Goal: Information Seeking & Learning: Find specific fact

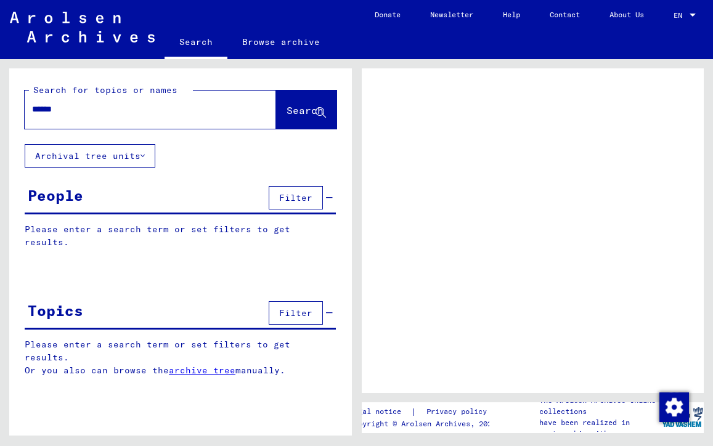
type input "*******"
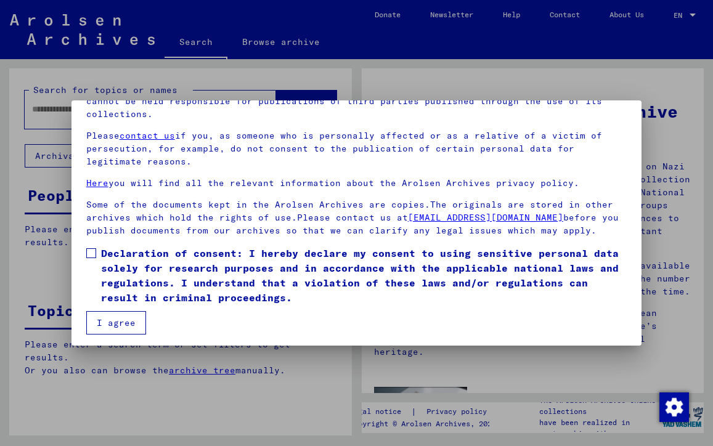
scroll to position [106, 0]
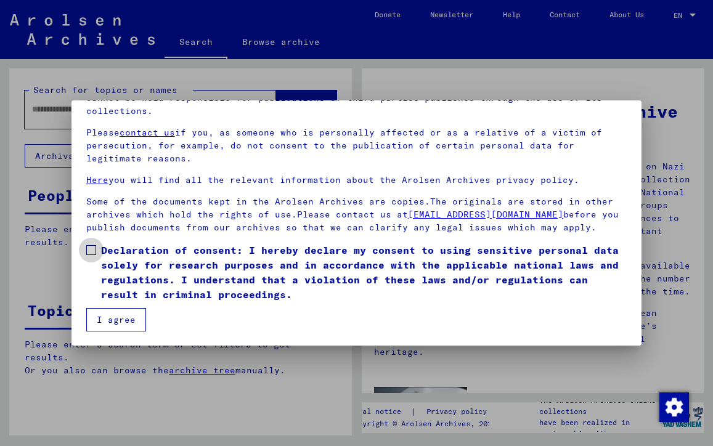
click at [94, 250] on span at bounding box center [91, 250] width 10 height 10
click at [115, 315] on button "I agree" at bounding box center [116, 319] width 60 height 23
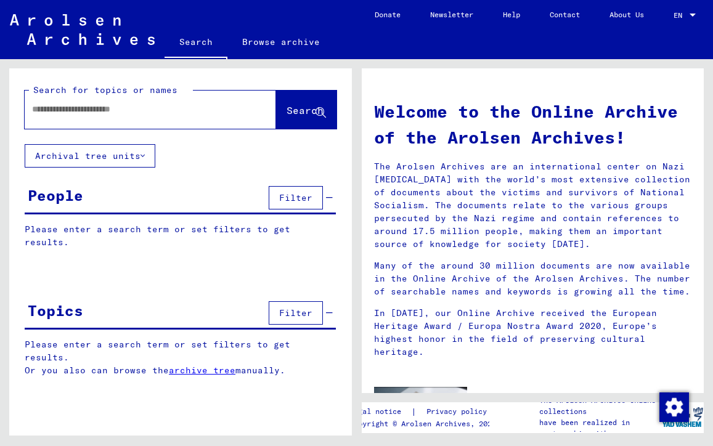
click at [84, 110] on input "text" at bounding box center [135, 109] width 207 height 13
type input "*******"
click at [293, 107] on span "Search" at bounding box center [304, 110] width 37 height 12
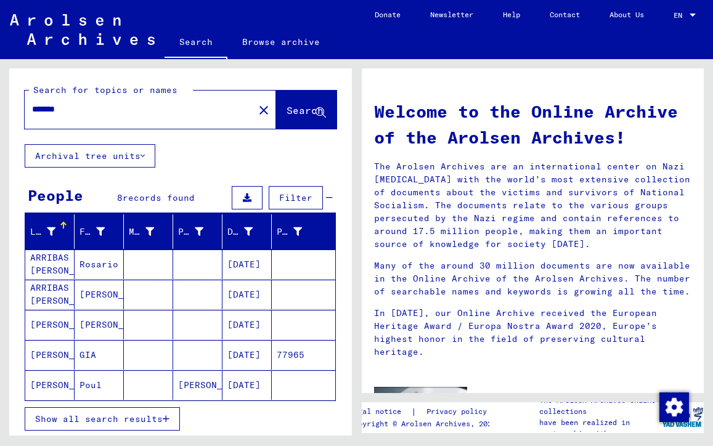
click at [44, 351] on mat-cell "[PERSON_NAME]" at bounding box center [49, 355] width 49 height 30
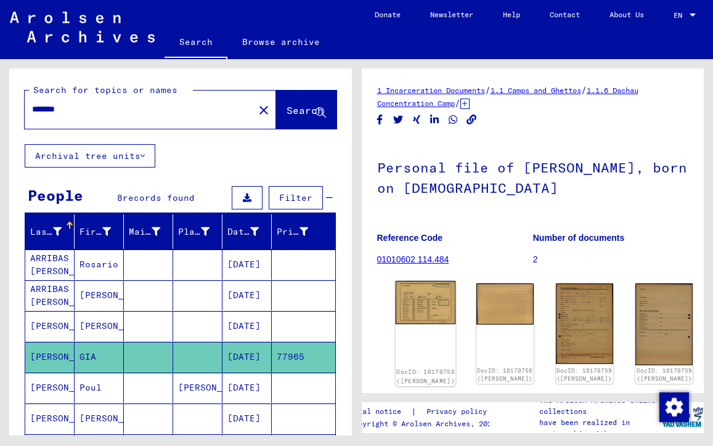
click at [420, 293] on img at bounding box center [425, 302] width 60 height 43
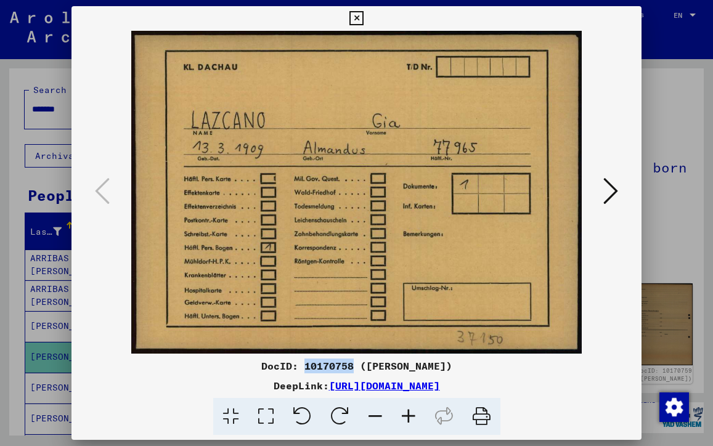
drag, startPoint x: 310, startPoint y: 366, endPoint x: 360, endPoint y: 367, distance: 49.3
click at [360, 367] on div "DocID: 10170758 ([PERSON_NAME])" at bounding box center [356, 366] width 570 height 15
copy div "10170758"
click at [302, 131] on img at bounding box center [356, 192] width 487 height 323
click at [609, 187] on icon at bounding box center [610, 191] width 15 height 30
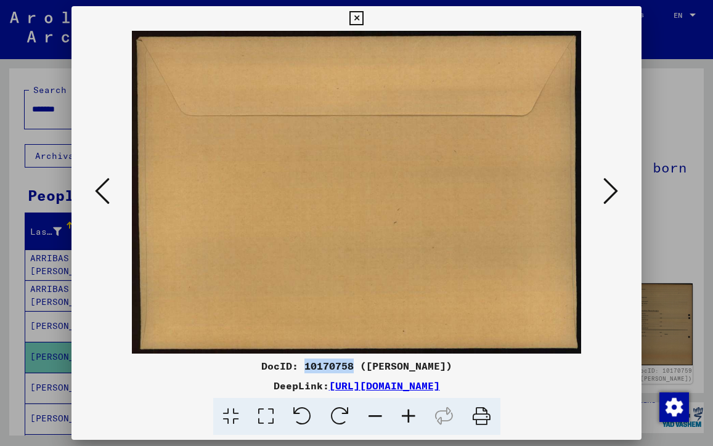
click at [615, 189] on icon at bounding box center [610, 191] width 15 height 30
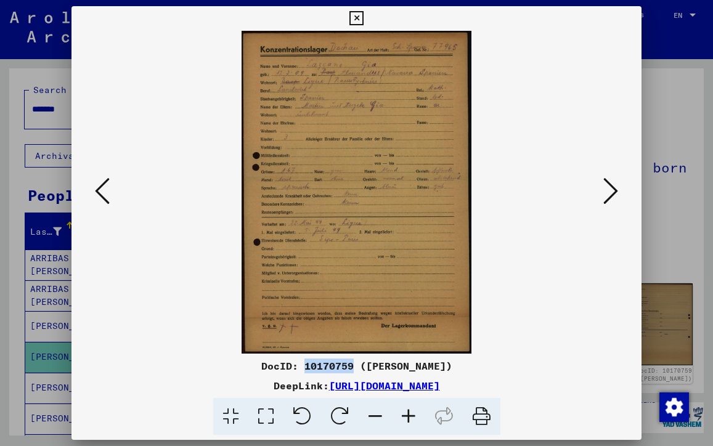
drag, startPoint x: 310, startPoint y: 367, endPoint x: 359, endPoint y: 365, distance: 48.1
click at [359, 366] on div "DocID: 10170759 ([PERSON_NAME])" at bounding box center [356, 366] width 570 height 15
copy div "10170759"
click at [341, 172] on img at bounding box center [356, 192] width 487 height 323
click at [607, 195] on icon at bounding box center [610, 191] width 15 height 30
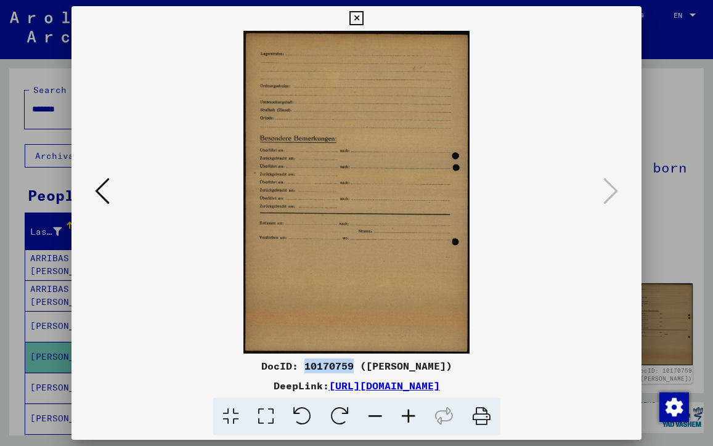
click at [363, 18] on icon at bounding box center [356, 18] width 14 height 15
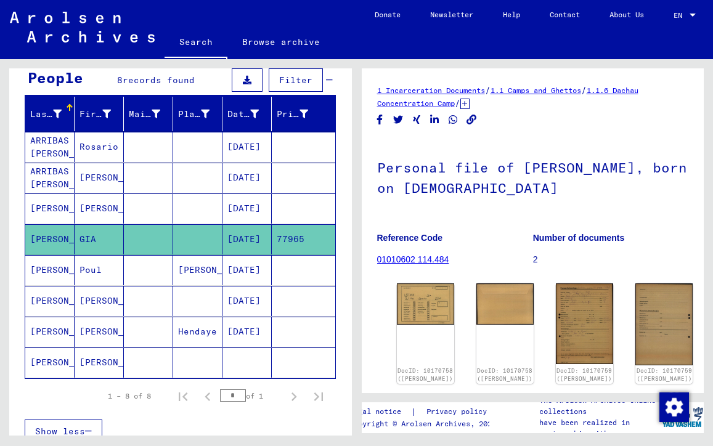
scroll to position [117, 0]
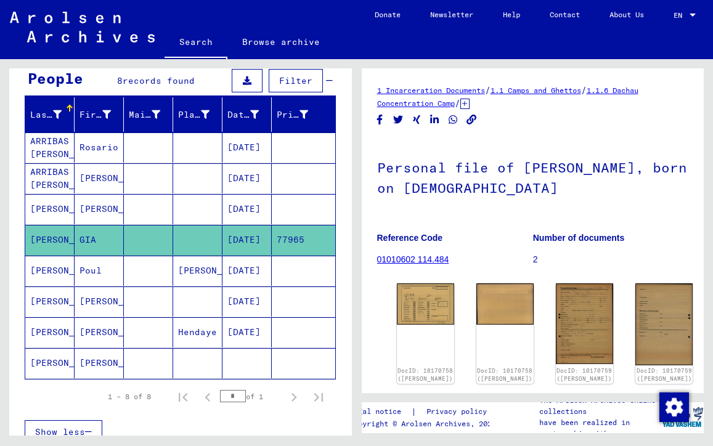
click at [55, 202] on mat-cell "[PERSON_NAME]" at bounding box center [49, 209] width 49 height 30
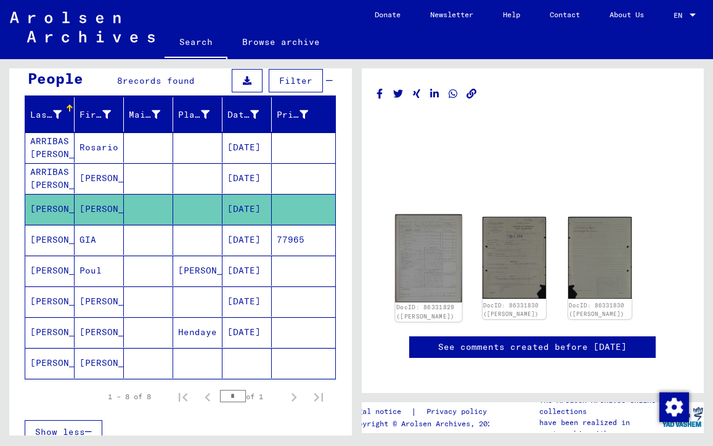
click at [432, 247] on img at bounding box center [428, 257] width 67 height 87
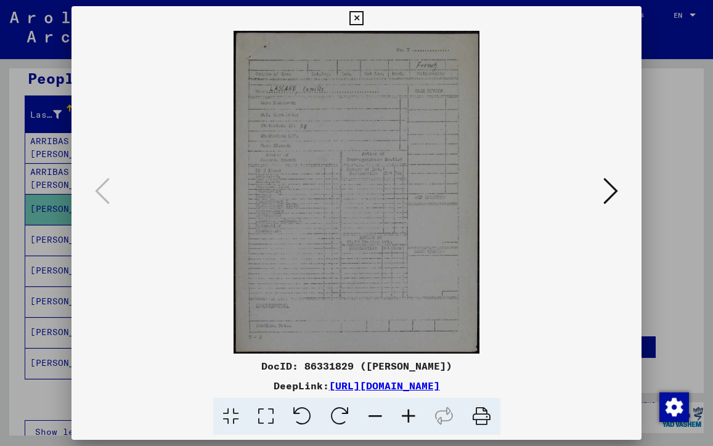
click at [408, 414] on icon at bounding box center [408, 417] width 33 height 38
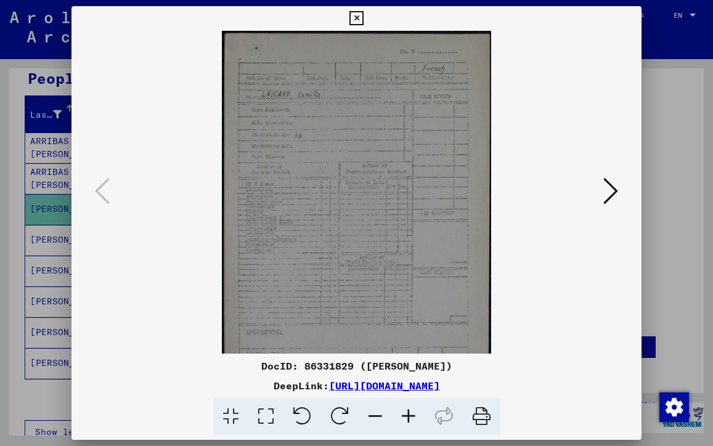
click at [408, 414] on icon at bounding box center [408, 417] width 33 height 38
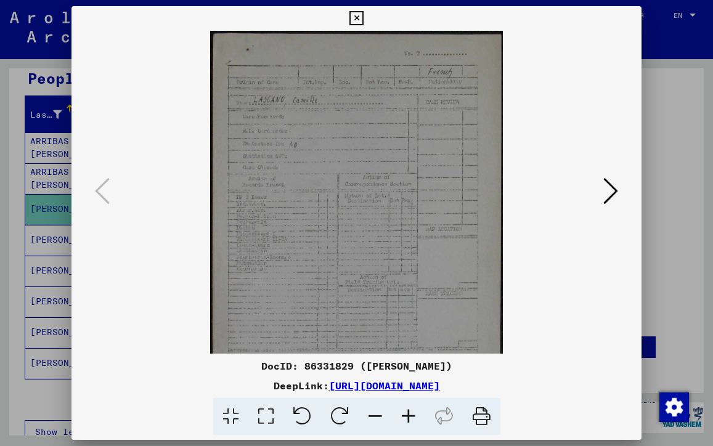
click at [408, 414] on icon at bounding box center [408, 417] width 33 height 38
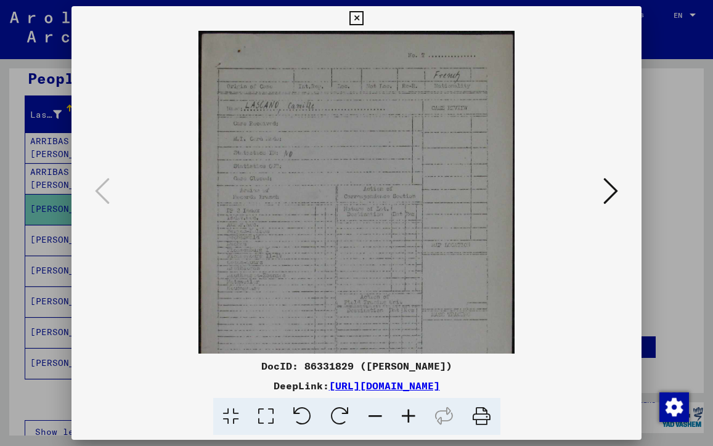
click at [408, 414] on icon at bounding box center [408, 417] width 33 height 38
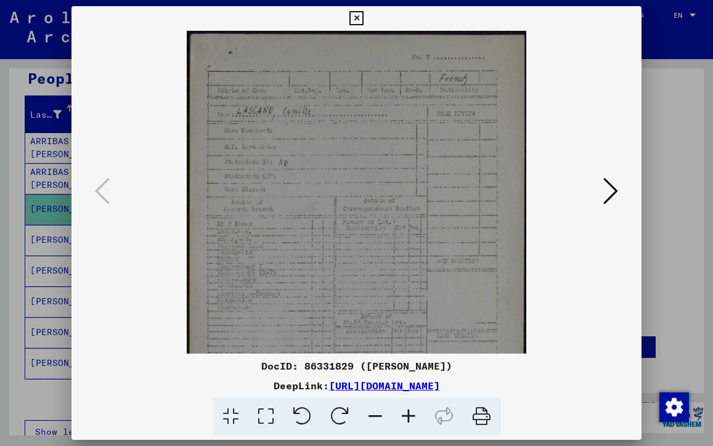
click at [408, 414] on icon at bounding box center [408, 417] width 33 height 38
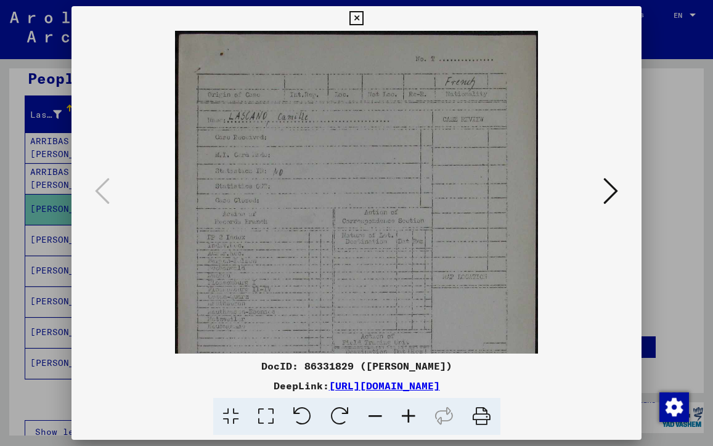
click at [408, 414] on icon at bounding box center [408, 417] width 33 height 38
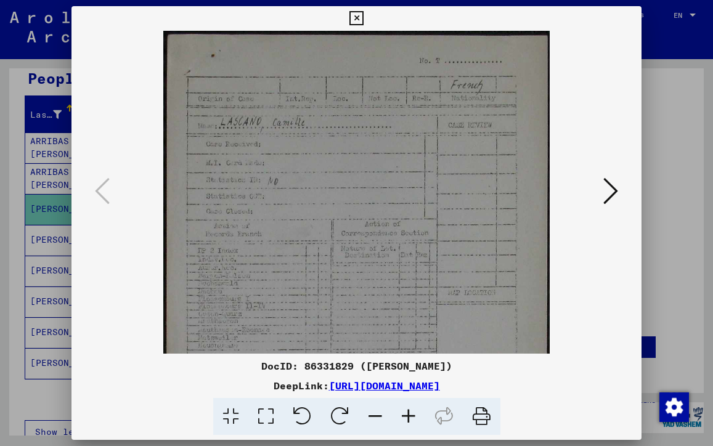
click at [408, 414] on icon at bounding box center [408, 417] width 33 height 38
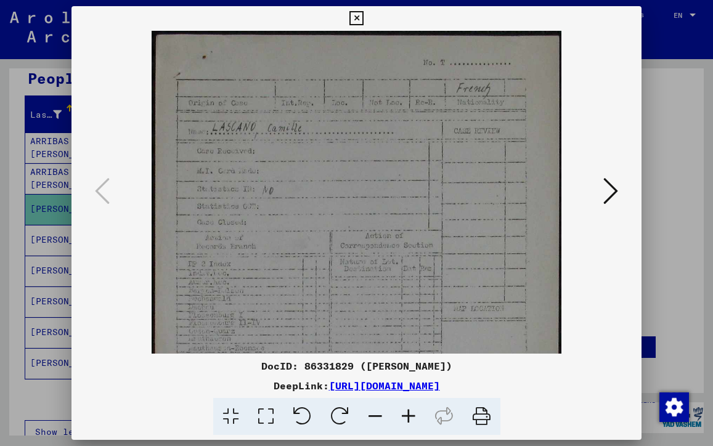
click at [612, 190] on icon at bounding box center [610, 191] width 15 height 30
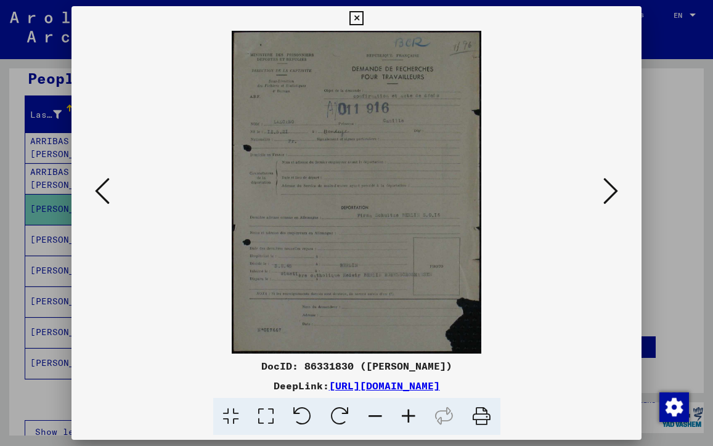
click at [406, 412] on icon at bounding box center [408, 417] width 33 height 38
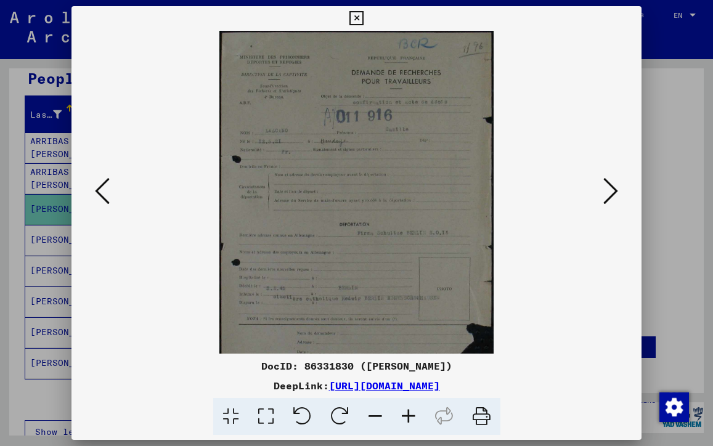
click at [406, 412] on icon at bounding box center [408, 417] width 33 height 38
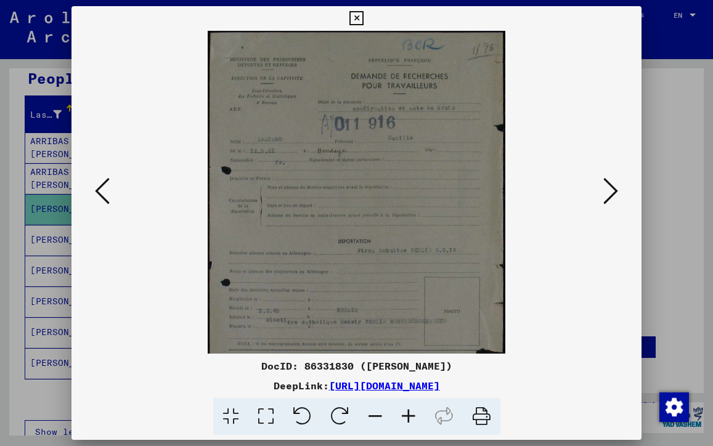
click at [406, 412] on icon at bounding box center [408, 417] width 33 height 38
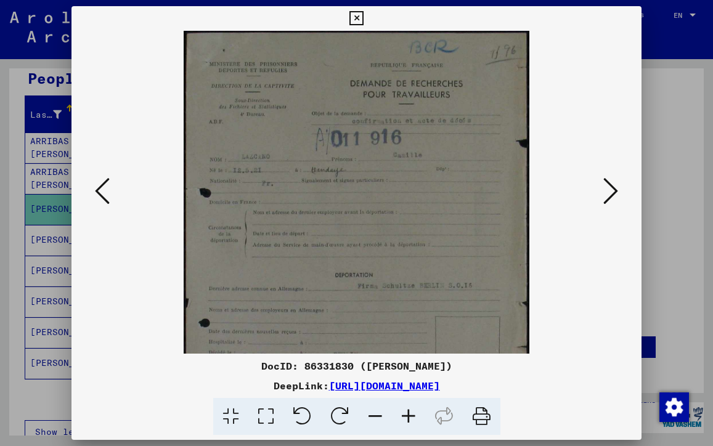
click at [406, 412] on icon at bounding box center [408, 417] width 33 height 38
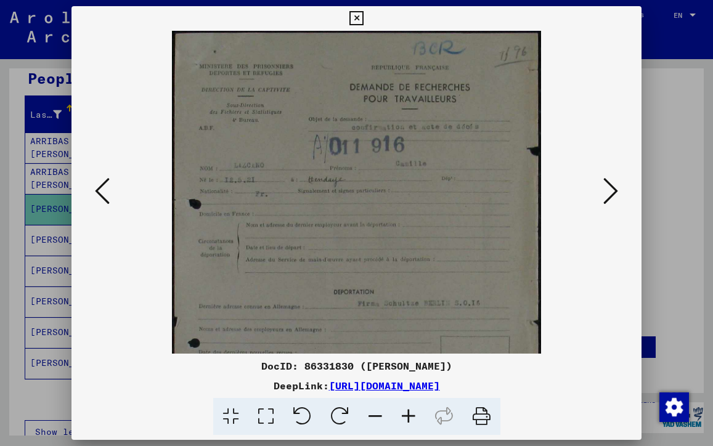
click at [406, 412] on icon at bounding box center [408, 417] width 33 height 38
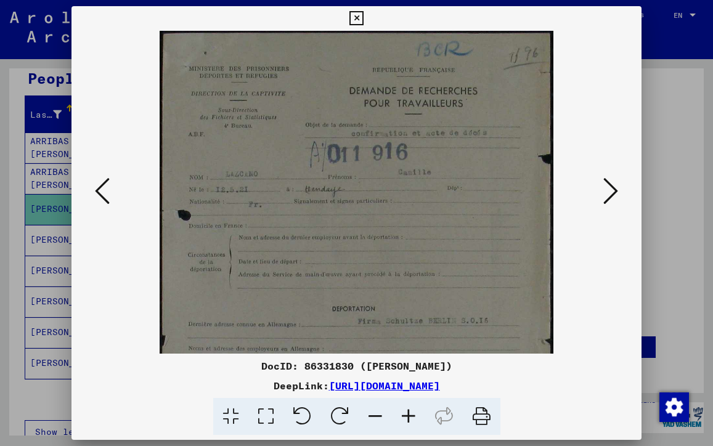
click at [363, 17] on icon at bounding box center [356, 18] width 14 height 15
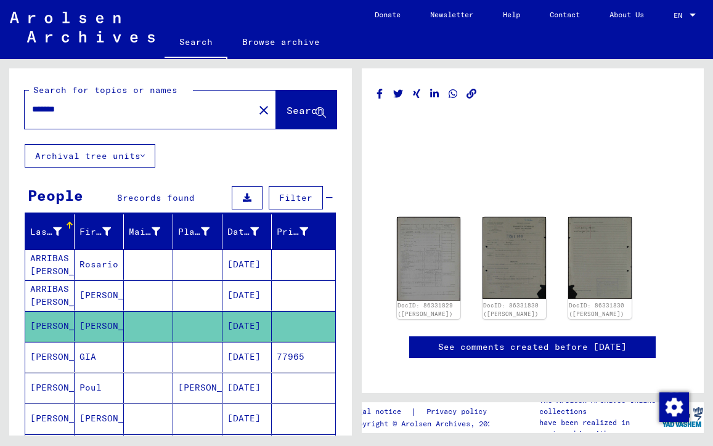
drag, startPoint x: 46, startPoint y: 105, endPoint x: 54, endPoint y: 105, distance: 8.6
click at [46, 105] on input "*******" at bounding box center [139, 109] width 214 height 13
type input "*******"
click at [296, 106] on span "Search" at bounding box center [304, 110] width 37 height 12
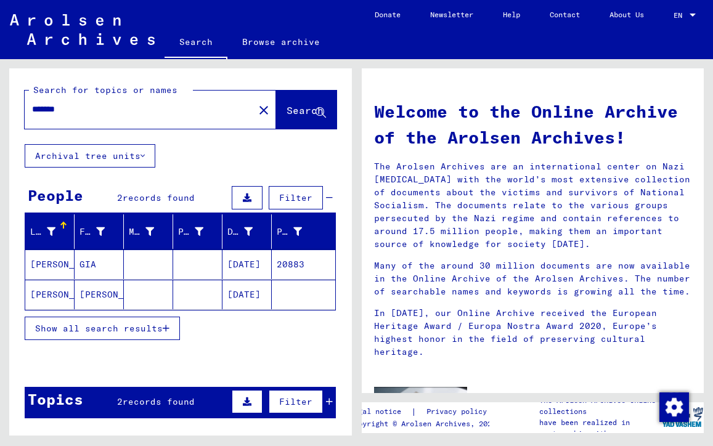
click at [57, 261] on mat-cell "[PERSON_NAME]" at bounding box center [49, 265] width 49 height 30
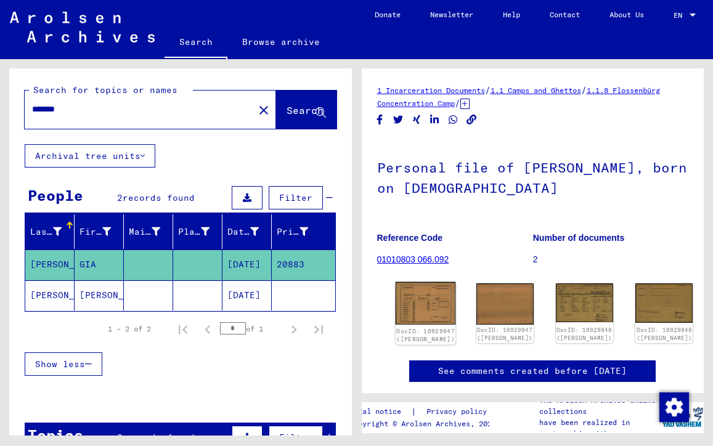
click at [422, 304] on img at bounding box center [425, 303] width 60 height 43
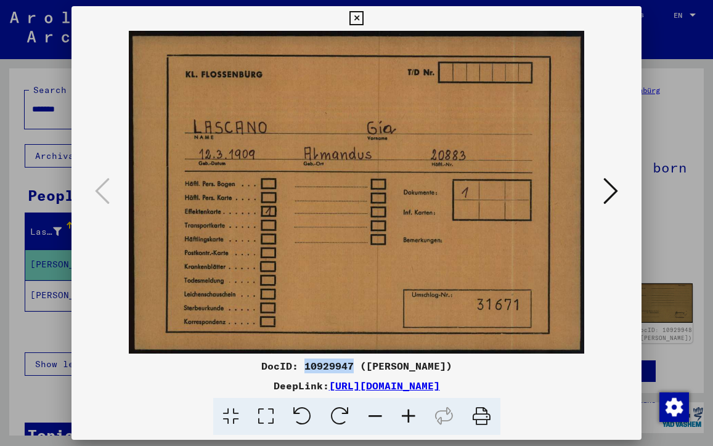
drag, startPoint x: 311, startPoint y: 364, endPoint x: 359, endPoint y: 367, distance: 48.2
click at [359, 367] on div "DocID: 10929947 ([PERSON_NAME])" at bounding box center [356, 366] width 570 height 15
copy div "10929947"
click at [614, 187] on icon at bounding box center [610, 191] width 15 height 30
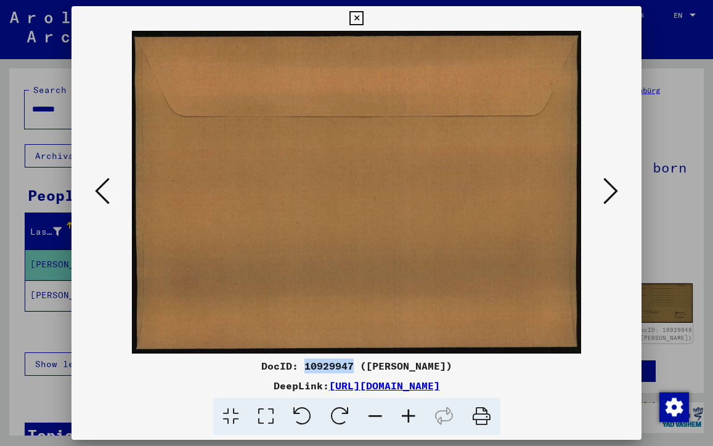
click at [613, 191] on icon at bounding box center [610, 191] width 15 height 30
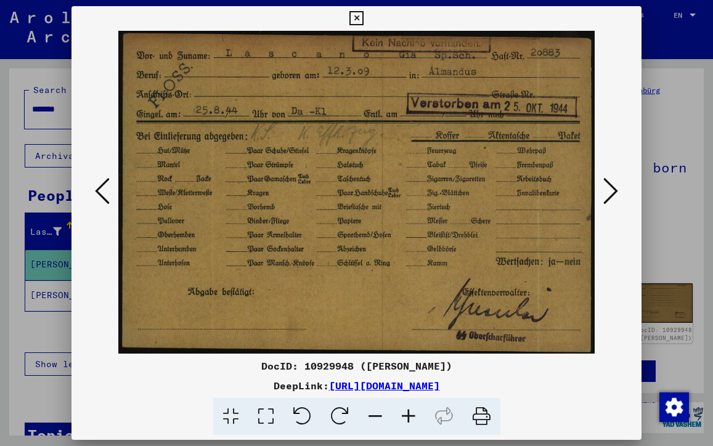
click at [614, 186] on icon at bounding box center [610, 191] width 15 height 30
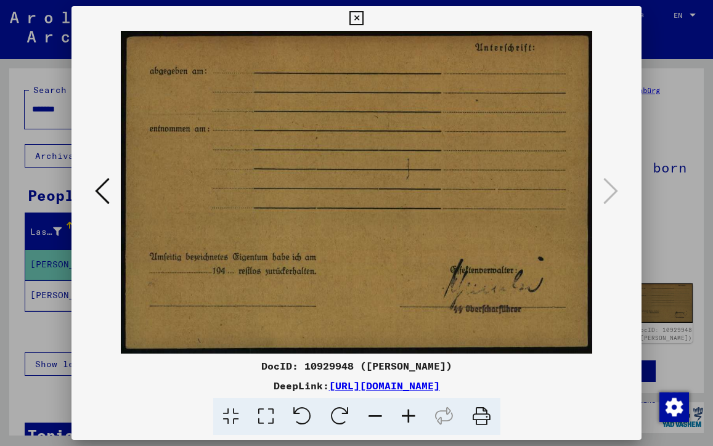
click at [363, 17] on icon at bounding box center [356, 18] width 14 height 15
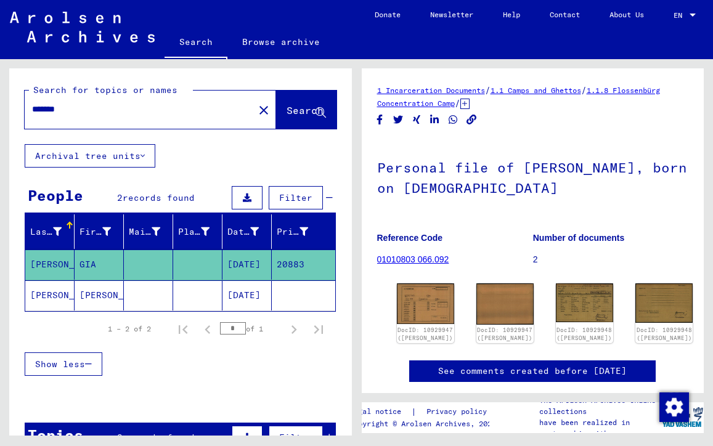
click at [62, 288] on mat-cell "[PERSON_NAME]" at bounding box center [49, 295] width 49 height 30
